Goal: Transaction & Acquisition: Purchase product/service

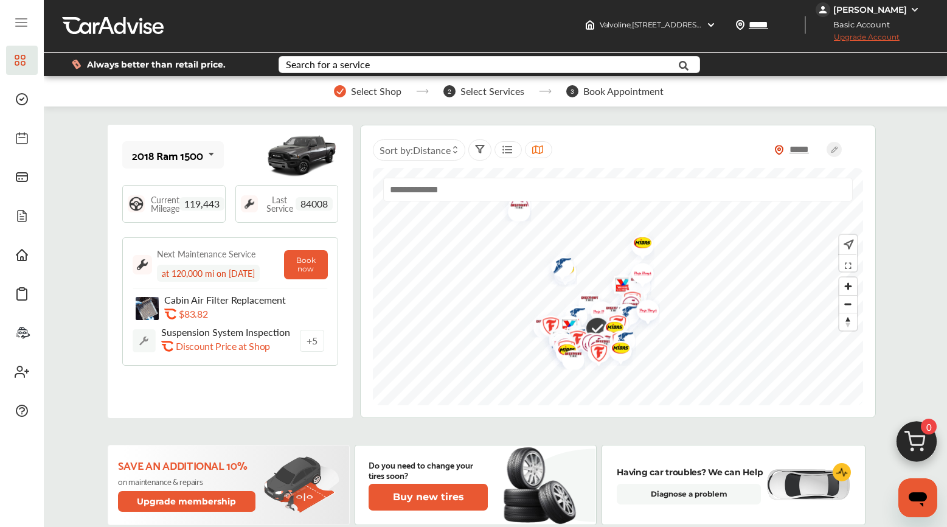
scroll to position [15, 0]
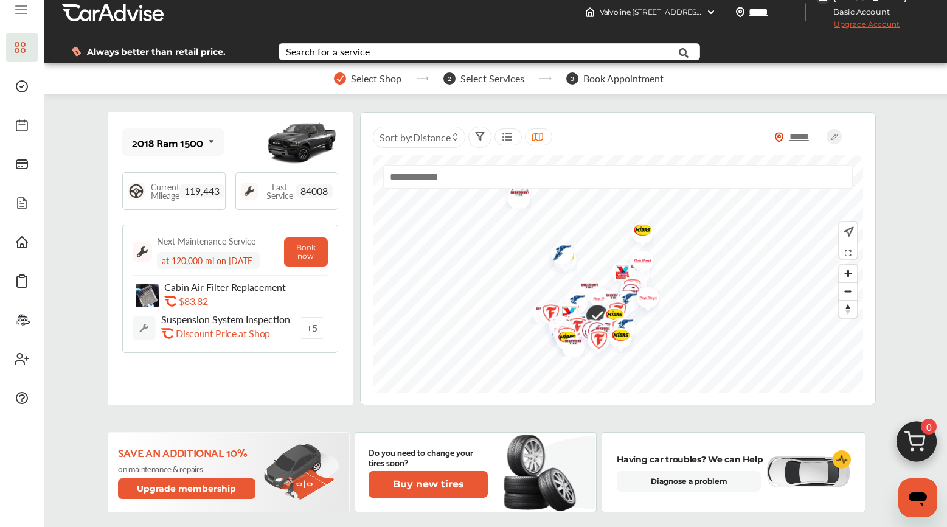
click at [205, 332] on p "Discount Price at Shop" at bounding box center [223, 333] width 94 height 12
click at [206, 333] on p "Discount Price at Shop" at bounding box center [223, 333] width 94 height 12
click at [315, 327] on div "+ 5" at bounding box center [312, 328] width 24 height 22
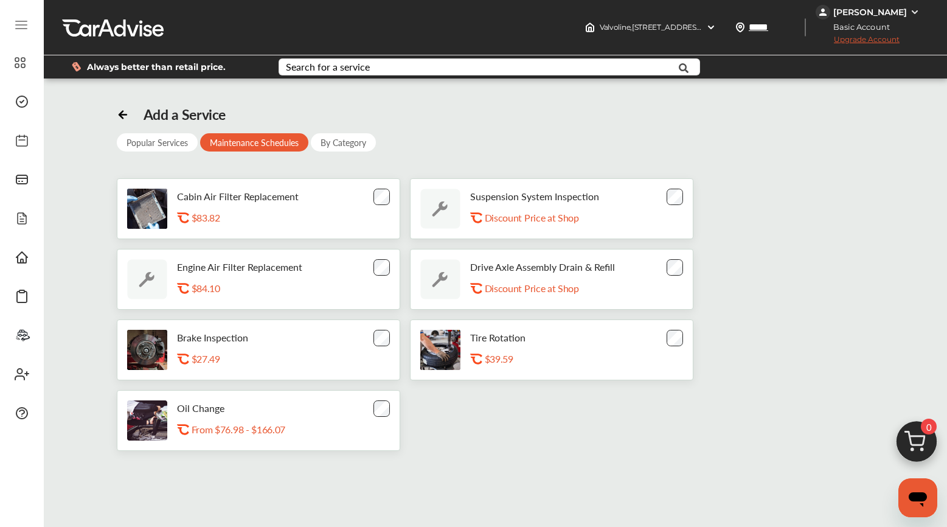
click at [671, 187] on div "Suspension System Inspection .st0{fill:#FA4A1C;} Discount Price at Shop" at bounding box center [551, 208] width 283 height 61
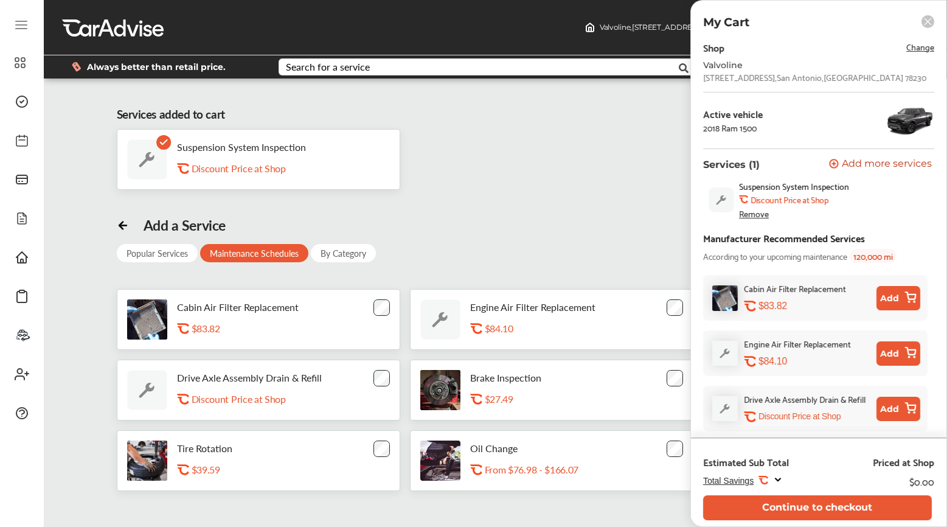
click at [933, 18] on rect at bounding box center [927, 21] width 13 height 13
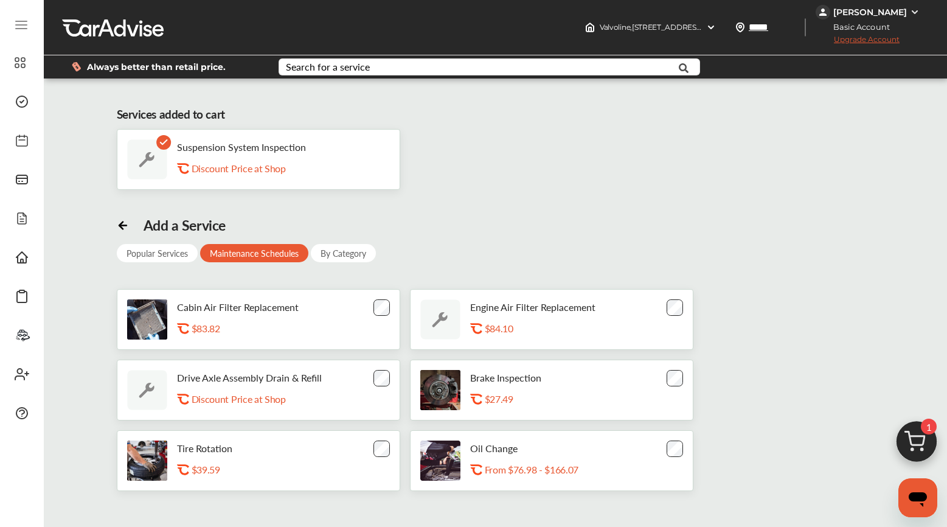
click at [918, 433] on img at bounding box center [916, 444] width 58 height 58
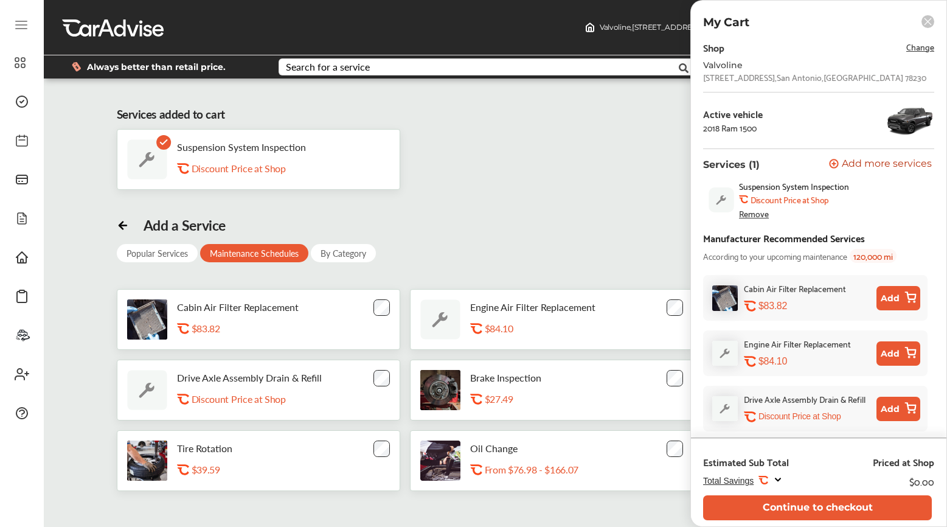
click at [931, 19] on rect at bounding box center [927, 21] width 13 height 13
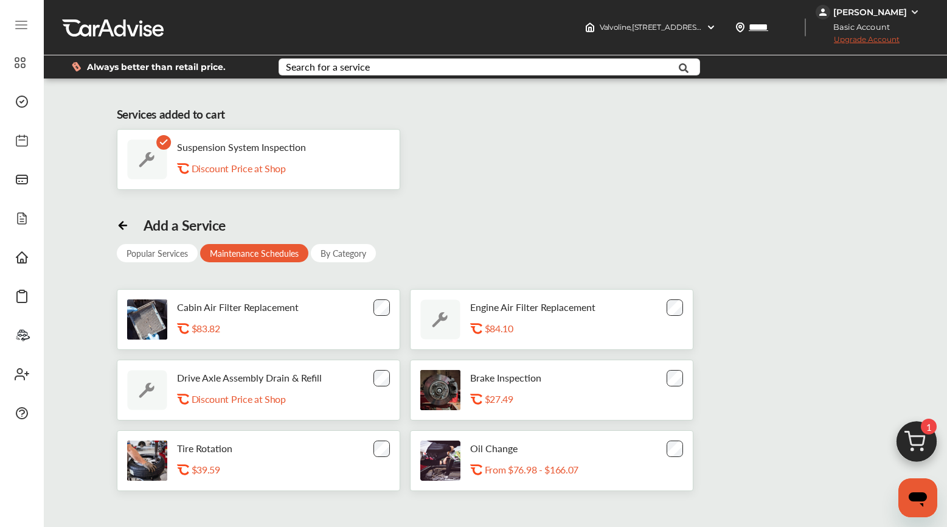
click at [924, 436] on img at bounding box center [916, 444] width 58 height 58
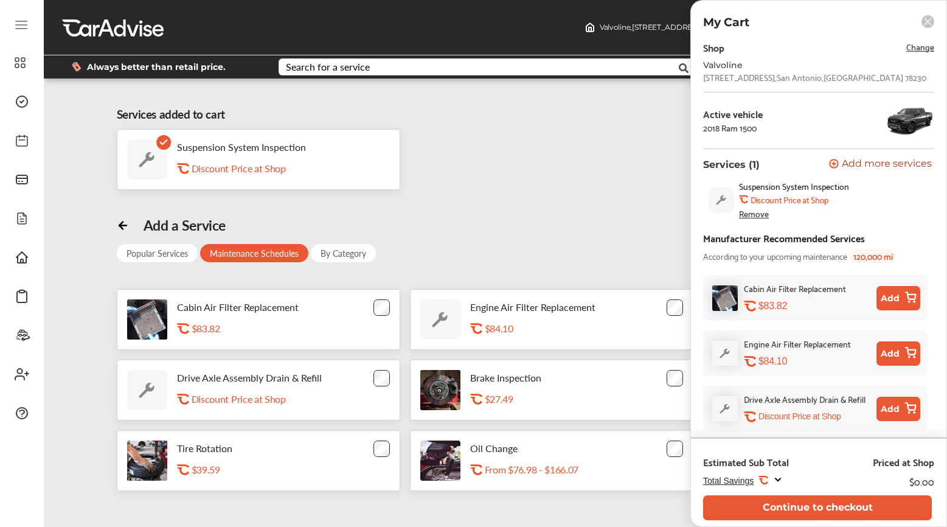
click at [752, 213] on div "Remove" at bounding box center [754, 214] width 30 height 10
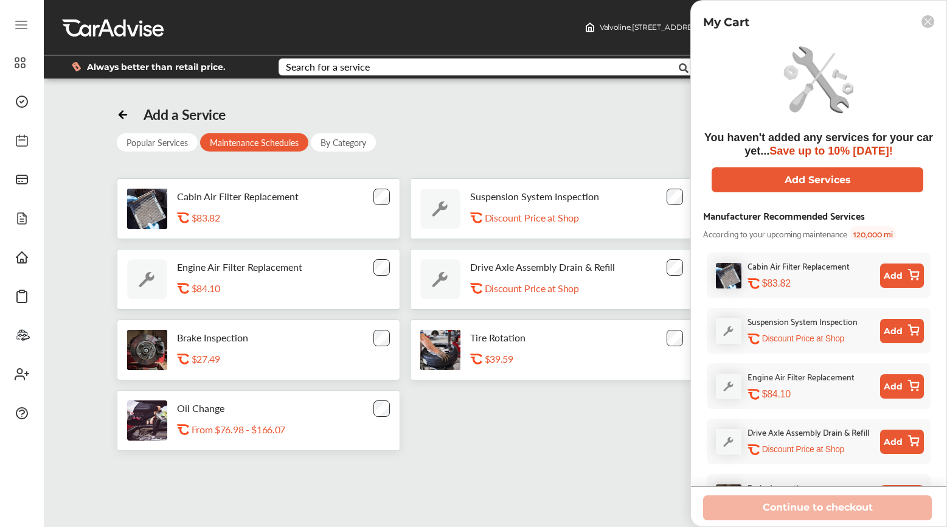
click at [128, 139] on div "Popular Services" at bounding box center [157, 142] width 81 height 18
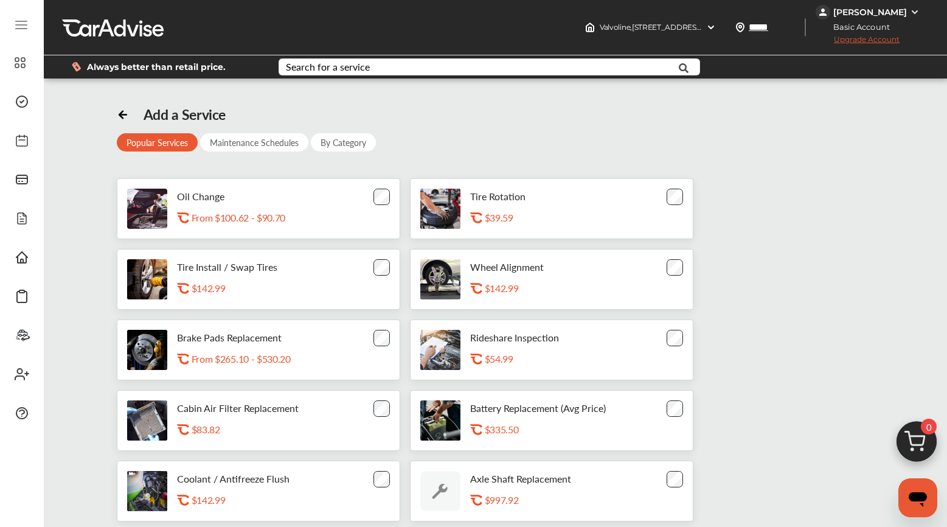
click at [398, 203] on div "Oil Change .st0{fill:#FA4A1C;} From $100.62 - $90.70 Tire Rotation .st0{fill:#F…" at bounding box center [496, 349] width 758 height 343
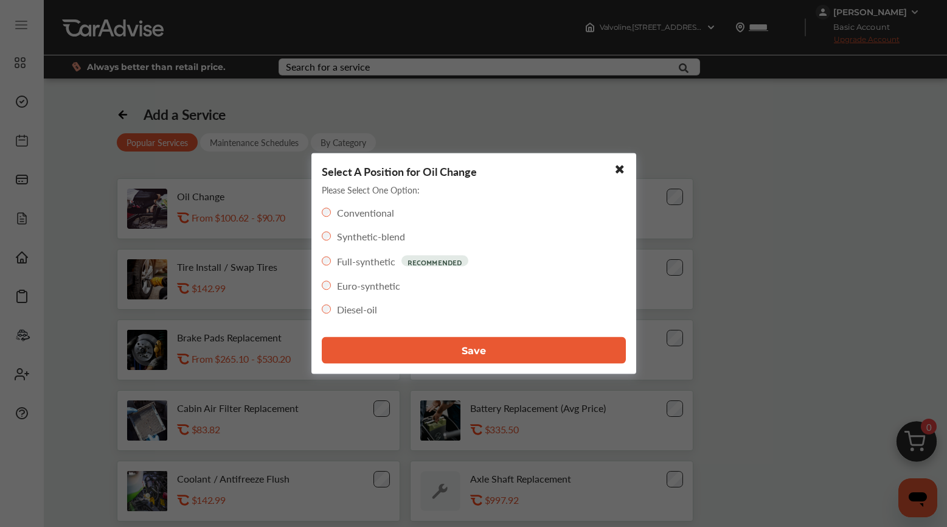
click at [427, 361] on button "Save" at bounding box center [474, 350] width 304 height 27
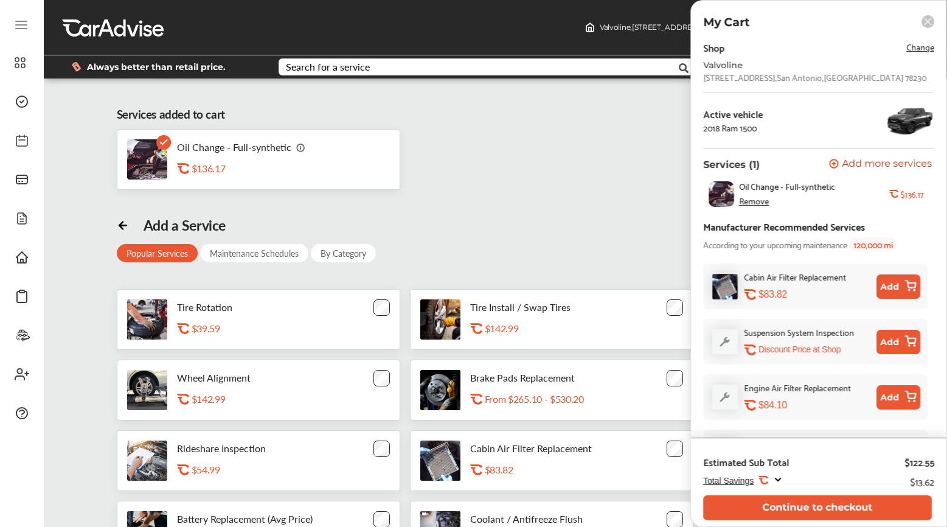
click at [911, 47] on span "Change" at bounding box center [920, 47] width 28 height 14
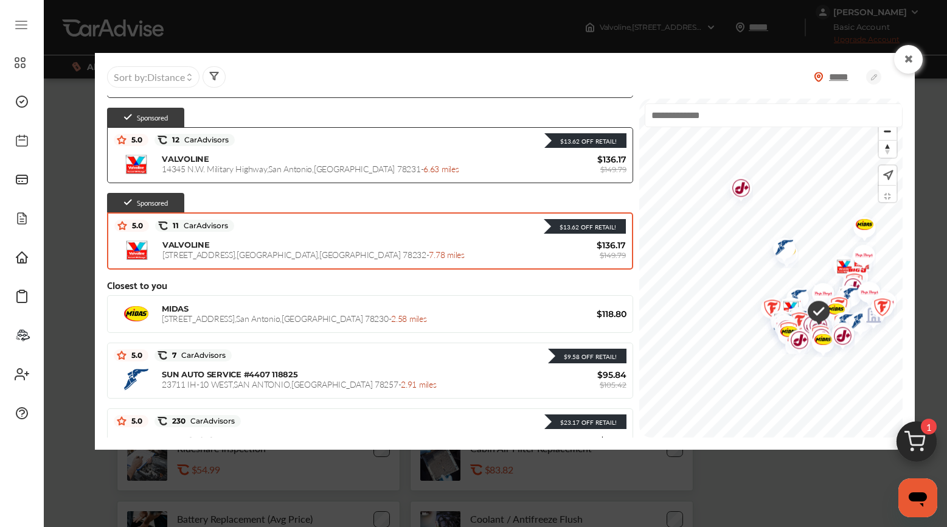
scroll to position [91, 0]
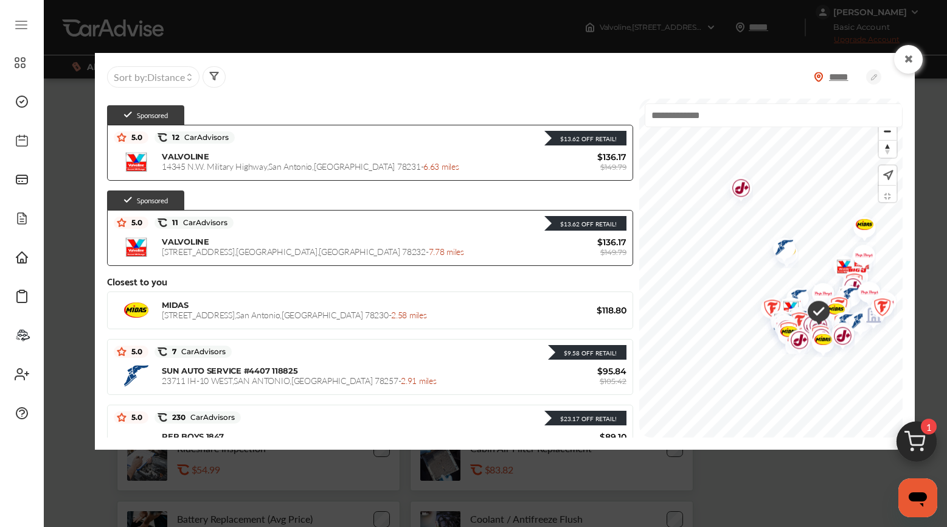
click at [185, 66] on div "Sort by : Distance" at bounding box center [153, 76] width 92 height 21
click at [182, 102] on div "Price Distance" at bounding box center [178, 118] width 94 height 48
click at [176, 113] on span "Price" at bounding box center [169, 108] width 18 height 10
click at [151, 116] on div at bounding box center [178, 119] width 73 height 10
click at [149, 103] on label at bounding box center [151, 103] width 18 height 0
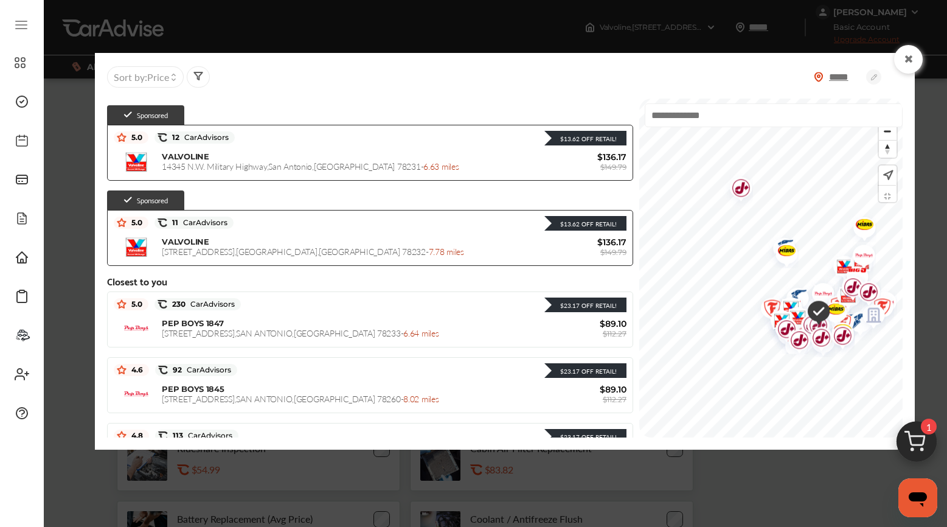
click at [907, 62] on icon at bounding box center [909, 59] width 12 height 10
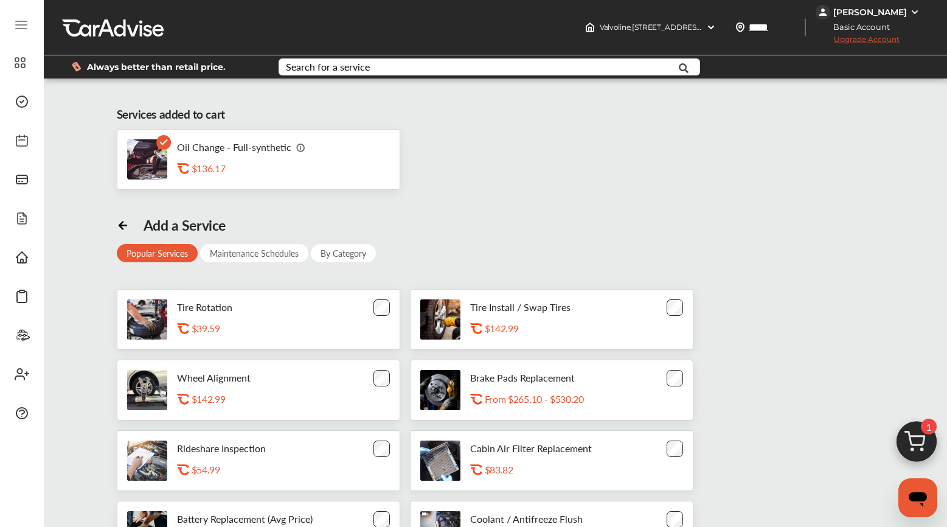
click at [909, 432] on img at bounding box center [916, 444] width 58 height 58
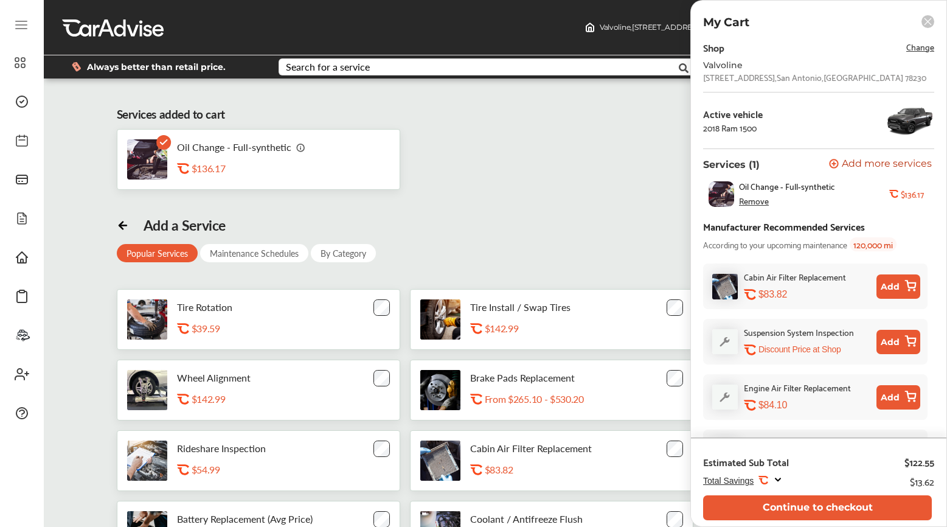
click at [759, 204] on div "Remove" at bounding box center [754, 201] width 30 height 10
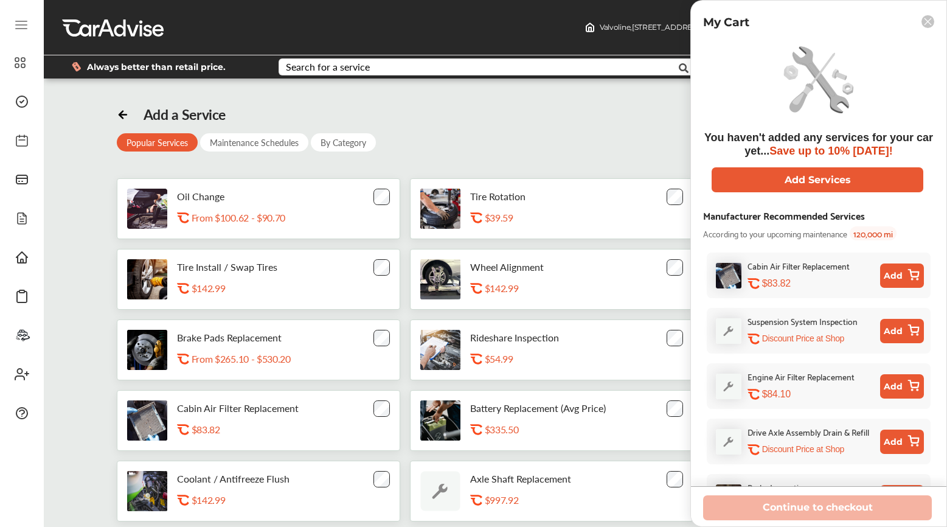
click at [926, 22] on rect at bounding box center [927, 21] width 13 height 13
